Goal: Information Seeking & Learning: Learn about a topic

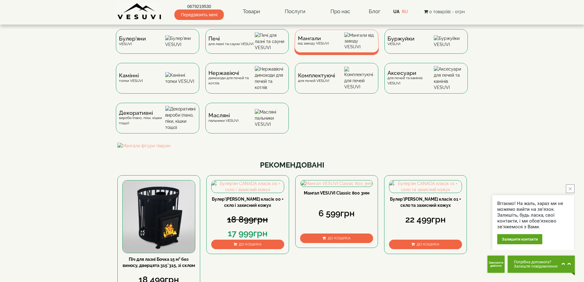
click at [311, 31] on div "Мангали від заводу VESUVI" at bounding box center [336, 40] width 85 height 23
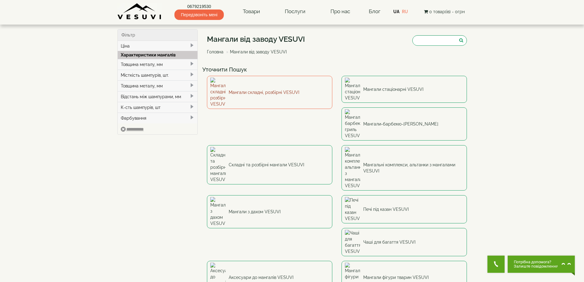
click at [242, 82] on link "Мангали складні, розбірні VESUVI" at bounding box center [269, 92] width 125 height 33
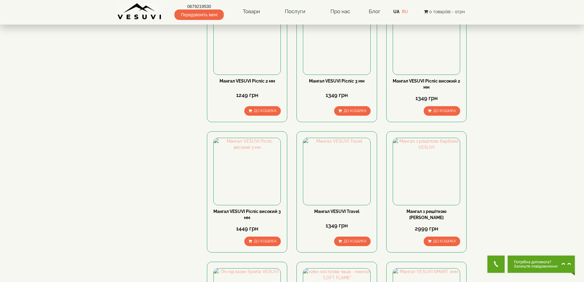
scroll to position [245, 0]
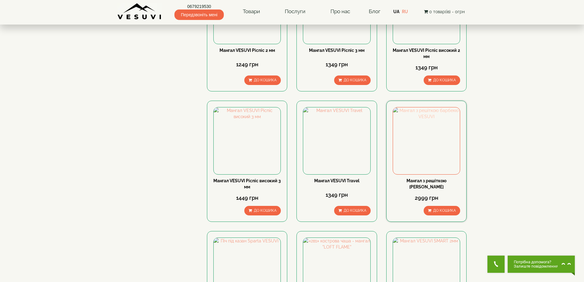
click at [418, 134] on img at bounding box center [426, 140] width 67 height 67
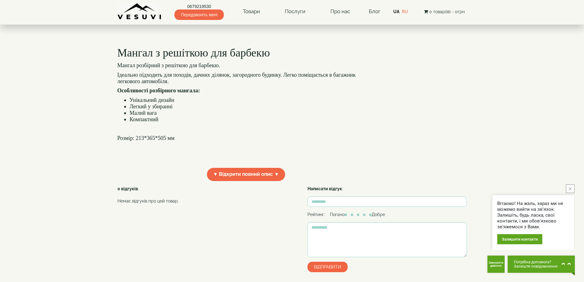
scroll to position [123, 0]
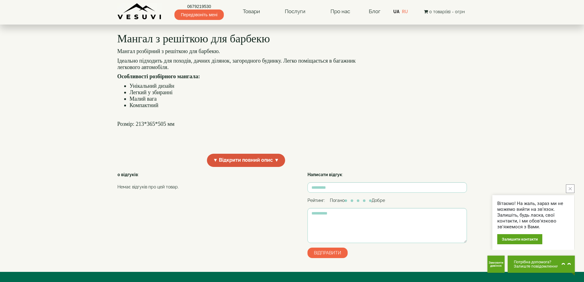
click at [252, 167] on span "▼ Відкрити повний опис ▼" at bounding box center [246, 160] width 78 height 13
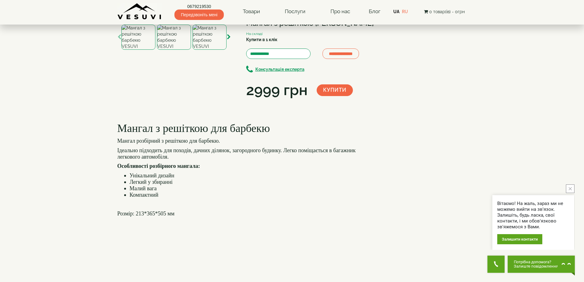
scroll to position [0, 0]
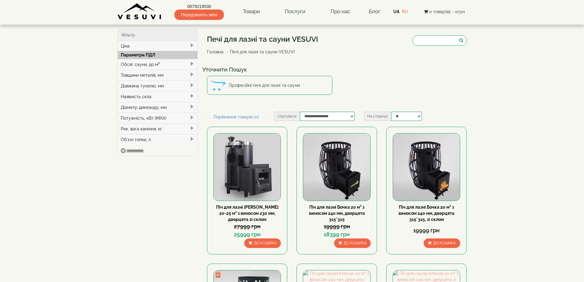
type input "*****"
type input "******"
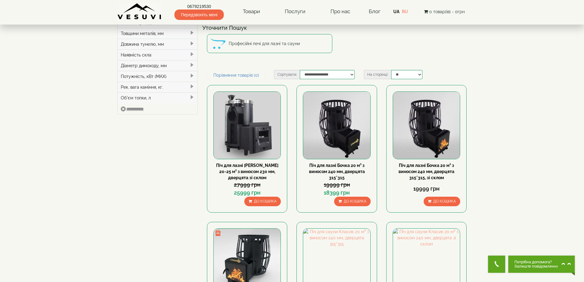
scroll to position [31, 0]
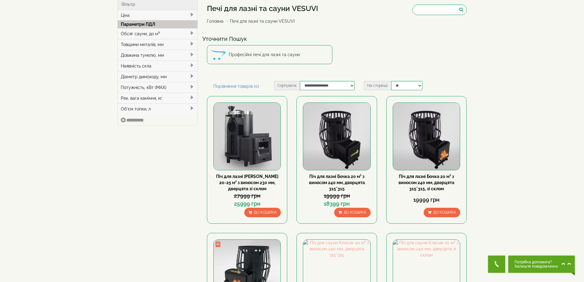
click at [138, 34] on div "Обсяг сауни, до м³" at bounding box center [158, 33] width 80 height 11
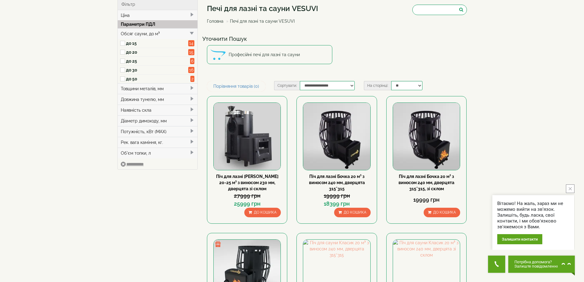
click at [133, 51] on label "до 20" at bounding box center [157, 52] width 63 height 6
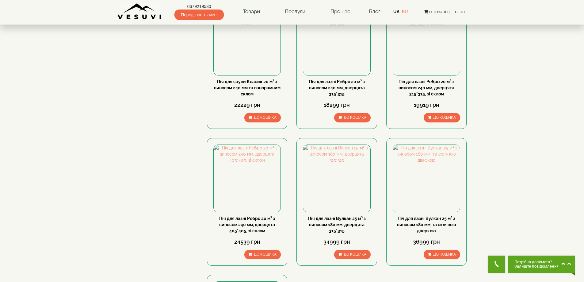
scroll to position [337, 0]
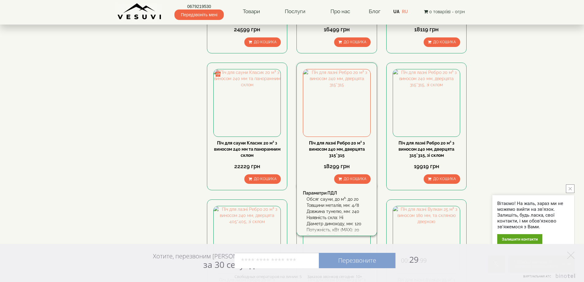
drag, startPoint x: 306, startPoint y: 142, endPoint x: 349, endPoint y: 157, distance: 46.0
click at [349, 157] on div "Піч для лазні Ребро 20 м³ з виносом 240 мм, дверцята 315*315" at bounding box center [336, 149] width 67 height 18
drag, startPoint x: 348, startPoint y: 156, endPoint x: 299, endPoint y: 142, distance: 51.0
click at [299, 142] on div "Піч для лазні Ребро 20 м³ з виносом 240 мм, дверцята 315*315 18299 грн До кошик…" at bounding box center [336, 126] width 80 height 127
copy link "Піч для лазні Ребро 20 м³ з виносом 240 мм, дверцята 315*315"
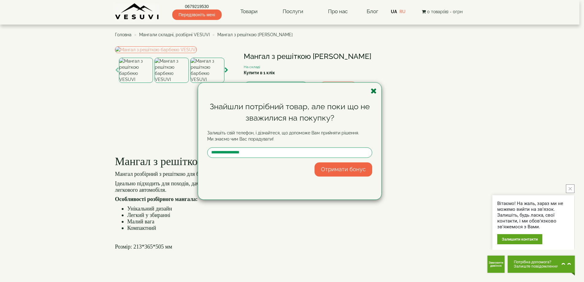
click at [372, 90] on icon "button" at bounding box center [373, 91] width 6 height 8
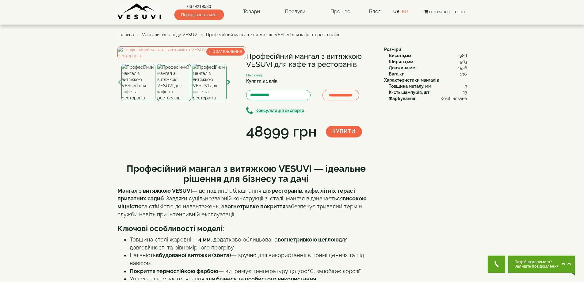
click at [207, 101] on img at bounding box center [209, 82] width 34 height 37
click at [135, 59] on img at bounding box center [181, 52] width 129 height 13
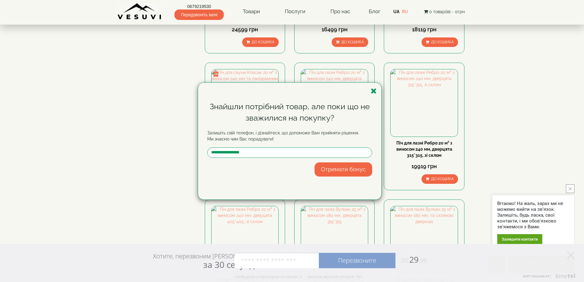
click at [373, 96] on div "Знайшли потрібний товар, але поки що не зважилися на покупку? Залишіть свій тел…" at bounding box center [289, 140] width 183 height 117
click at [372, 93] on icon "button" at bounding box center [373, 91] width 6 height 8
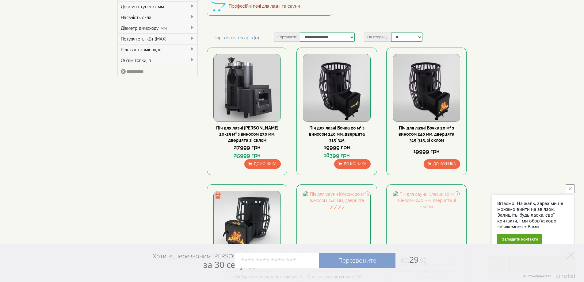
scroll to position [0, 0]
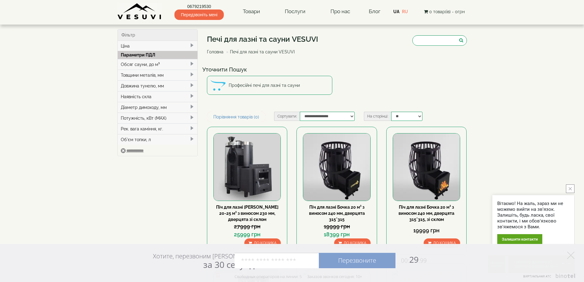
click at [144, 16] on img at bounding box center [139, 11] width 44 height 17
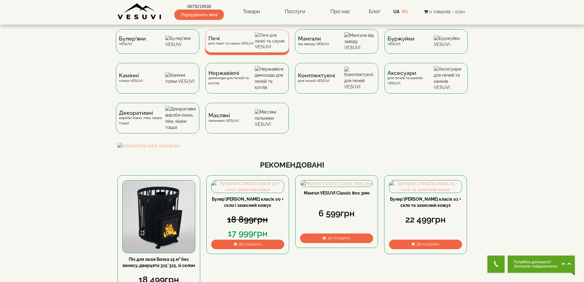
click at [289, 43] on div "Печі для лазні та сауни VESUVI" at bounding box center [247, 40] width 85 height 23
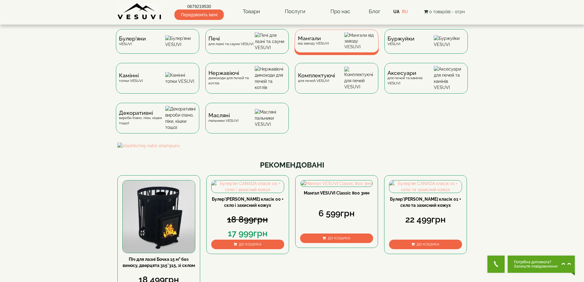
click at [300, 41] on span "Мангали" at bounding box center [313, 38] width 31 height 5
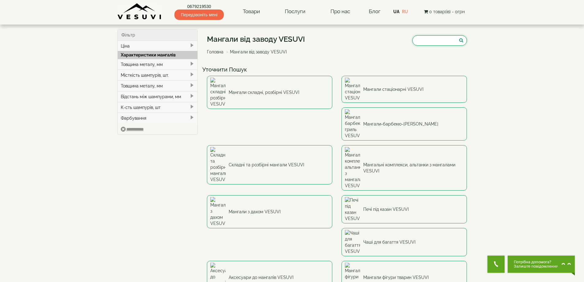
click at [435, 36] on input "search" at bounding box center [439, 40] width 55 height 10
type input "****"
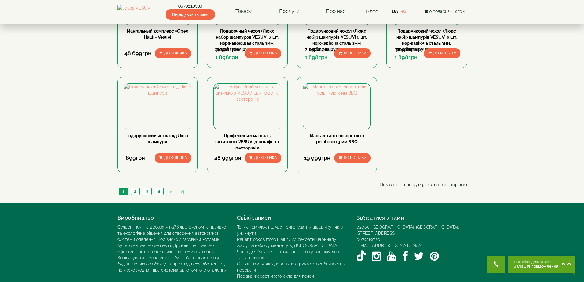
scroll to position [429, 0]
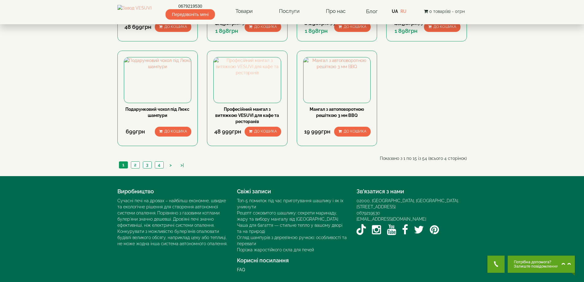
click at [260, 76] on img at bounding box center [247, 66] width 67 height 18
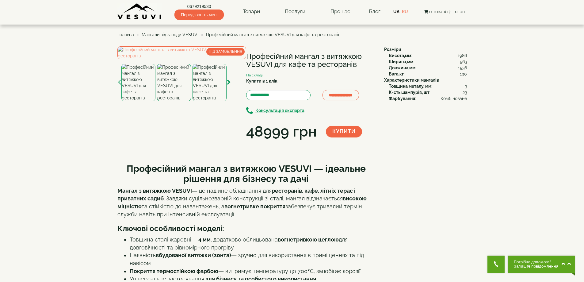
click at [213, 101] on img at bounding box center [209, 82] width 34 height 37
click at [195, 59] on img at bounding box center [181, 52] width 129 height 13
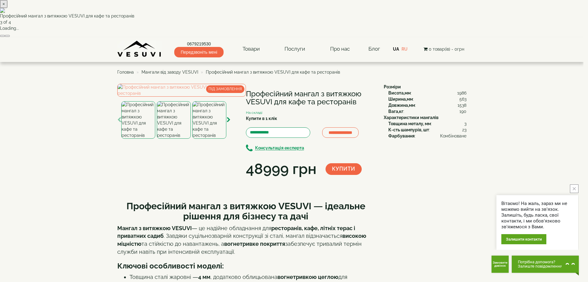
click at [10, 37] on button "button" at bounding box center [7, 36] width 5 height 2
click at [7, 8] on button "×" at bounding box center [3, 4] width 7 height 8
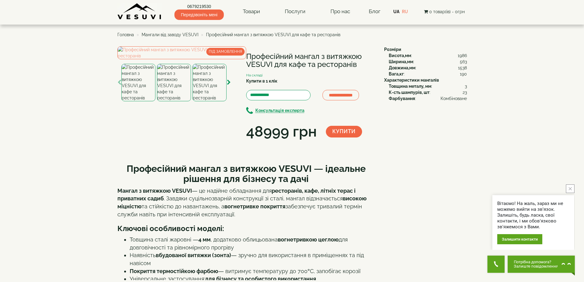
click at [299, 57] on h1 "Професійний мангал з витяжкою VESUVI для кафе та ресторанів" at bounding box center [310, 60] width 129 height 16
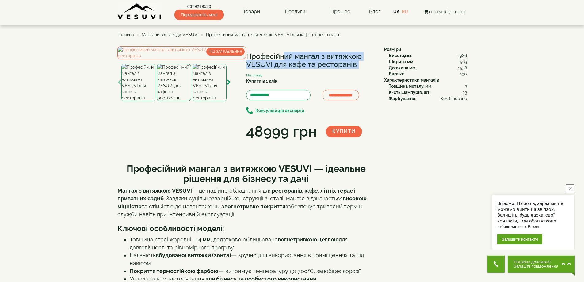
click at [299, 57] on h1 "Професійний мангал з витяжкою VESUVI для кафе та ресторанів" at bounding box center [310, 60] width 129 height 16
copy div "Професійний мангал з витяжкою VESUVI для кафе та ресторанів"
click at [171, 59] on img at bounding box center [181, 52] width 129 height 13
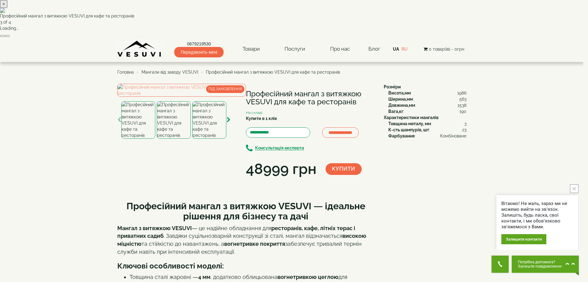
click at [181, 37] on div "× Професійний мангал з витяжкою VESUVI для кафе та ресторанів 3 of 4 Loading..." at bounding box center [292, 18] width 584 height 37
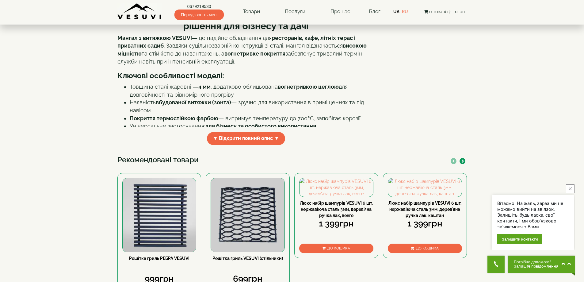
scroll to position [153, 0]
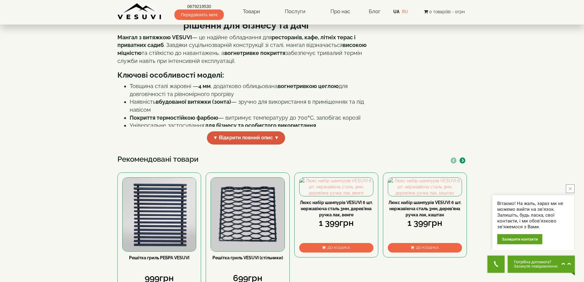
click at [233, 144] on span "▼ Відкрити повний опис ▼" at bounding box center [246, 137] width 78 height 13
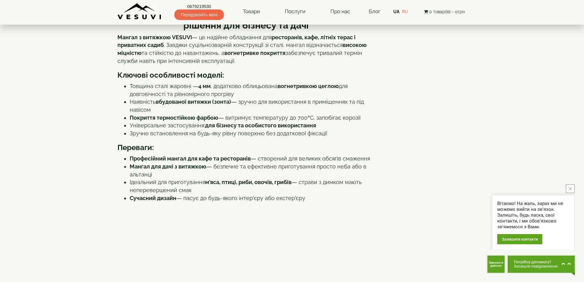
drag, startPoint x: 308, startPoint y: 162, endPoint x: 98, endPoint y: 96, distance: 219.8
copy div "Loremi d sitametc ADIPIS — el seddoei temporinci utl etdolorema, aliq, enimad m…"
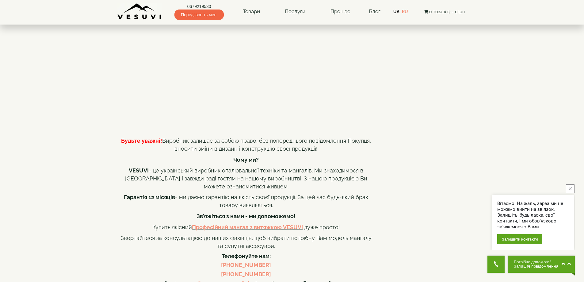
scroll to position [398, 0]
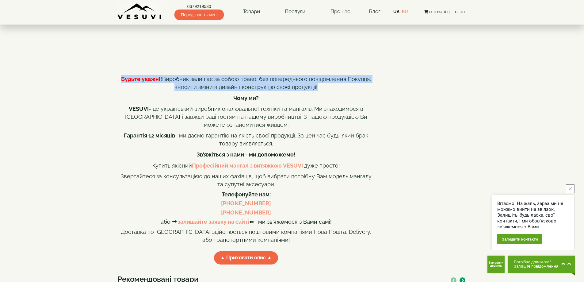
drag, startPoint x: 330, startPoint y: 141, endPoint x: 119, endPoint y: 135, distance: 211.2
click at [119, 91] on p "Будьте уважні! Виробник залишає за собою право, без попереднього повідомлення П…" at bounding box center [245, 83] width 257 height 16
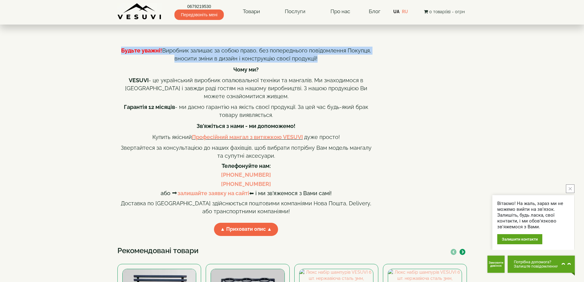
scroll to position [490, 0]
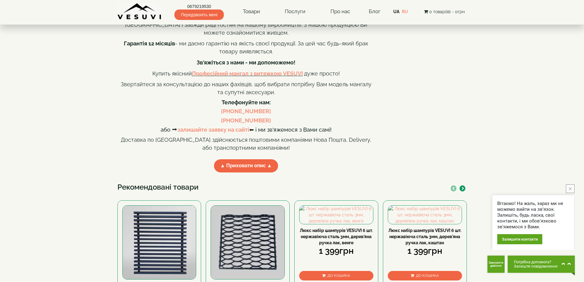
copy p "Будьте уважні! Виробник залишає за собою право, без попереднього повідомлення П…"
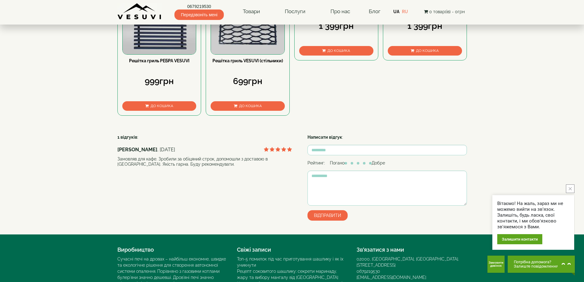
scroll to position [737, 0]
